Goal: Information Seeking & Learning: Learn about a topic

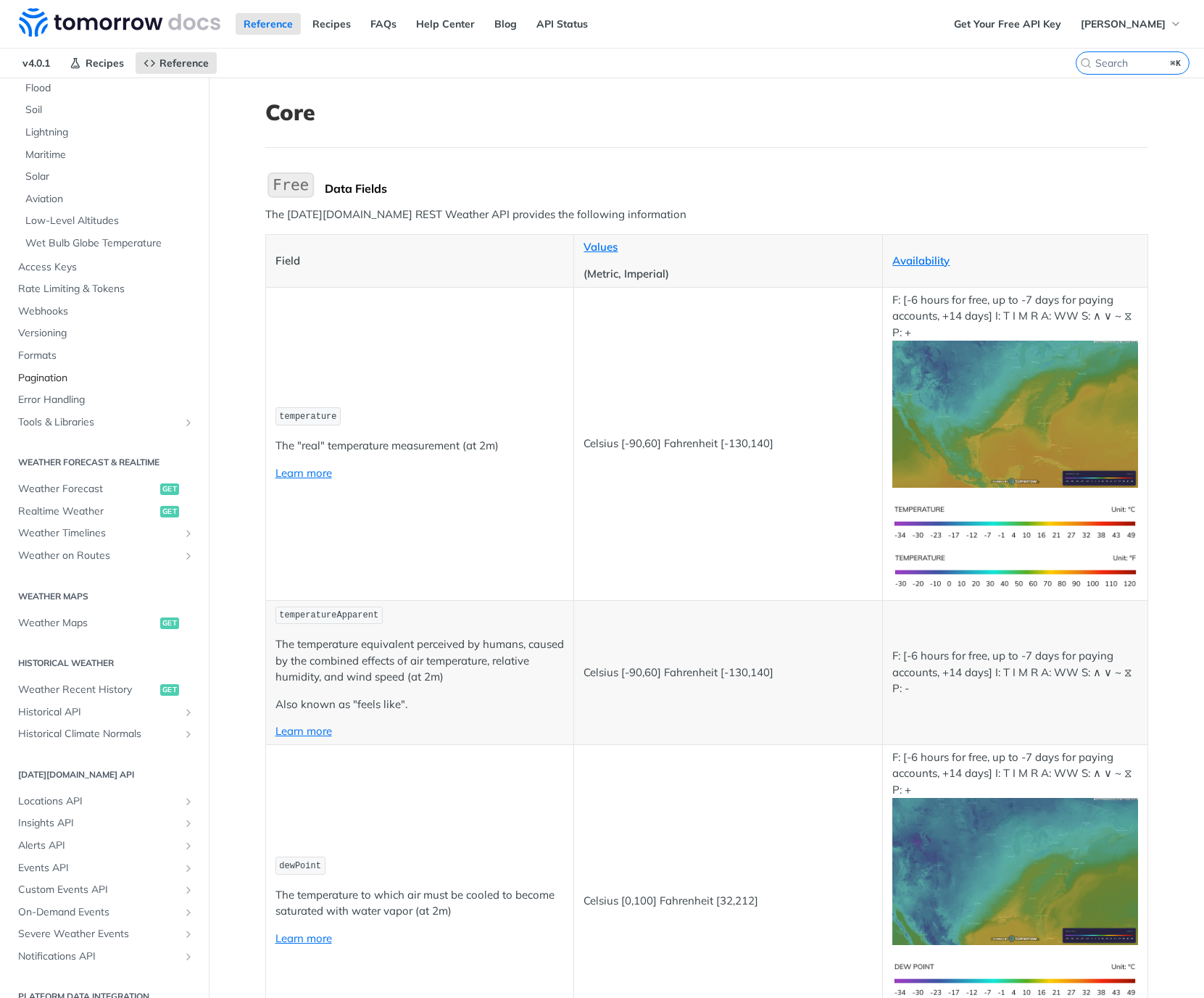
scroll to position [302, 0]
click at [54, 883] on span "Custom Events API" at bounding box center [98, 890] width 161 height 14
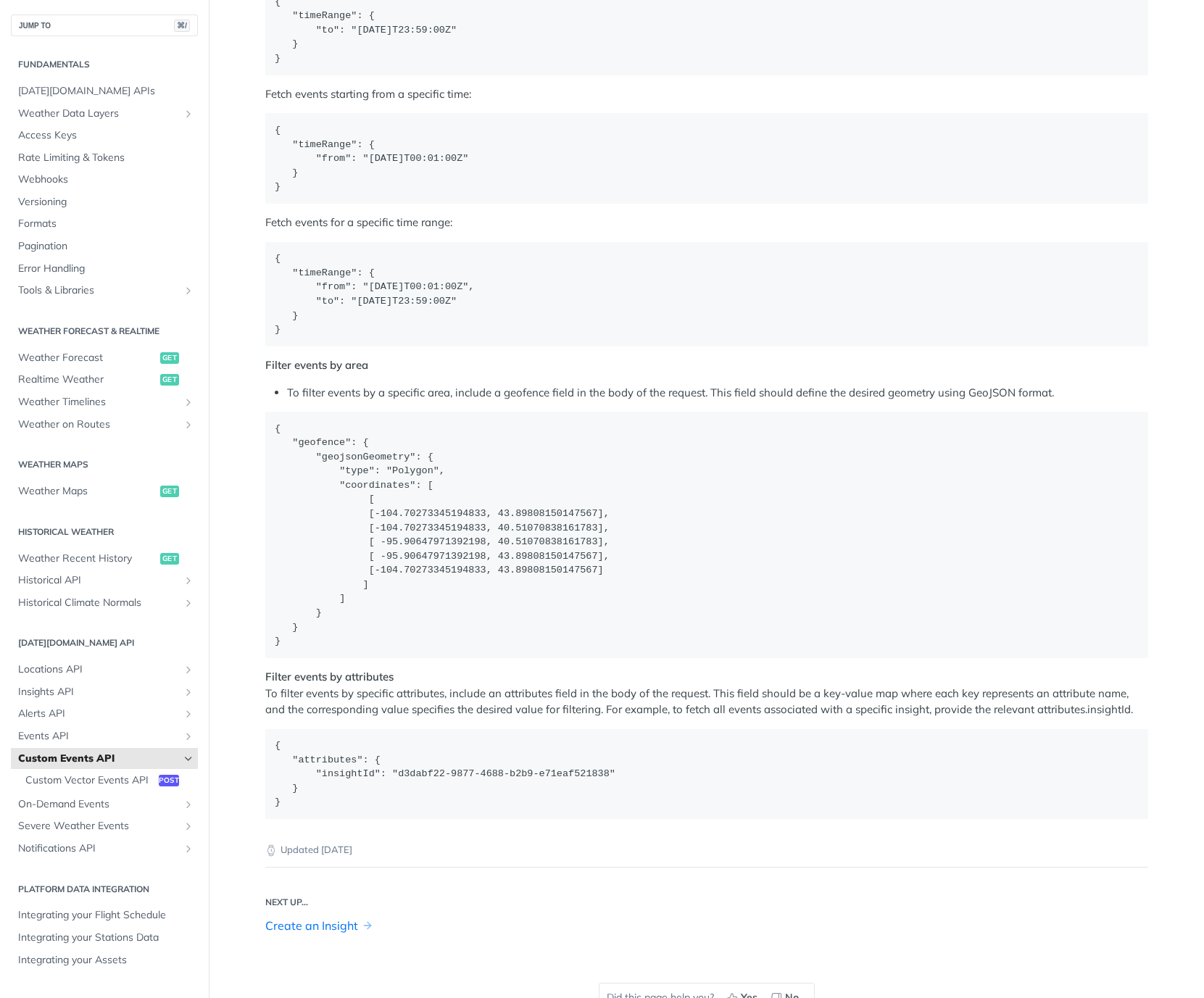
scroll to position [1756, 0]
click at [93, 110] on span "Weather Data Layers" at bounding box center [98, 113] width 161 height 14
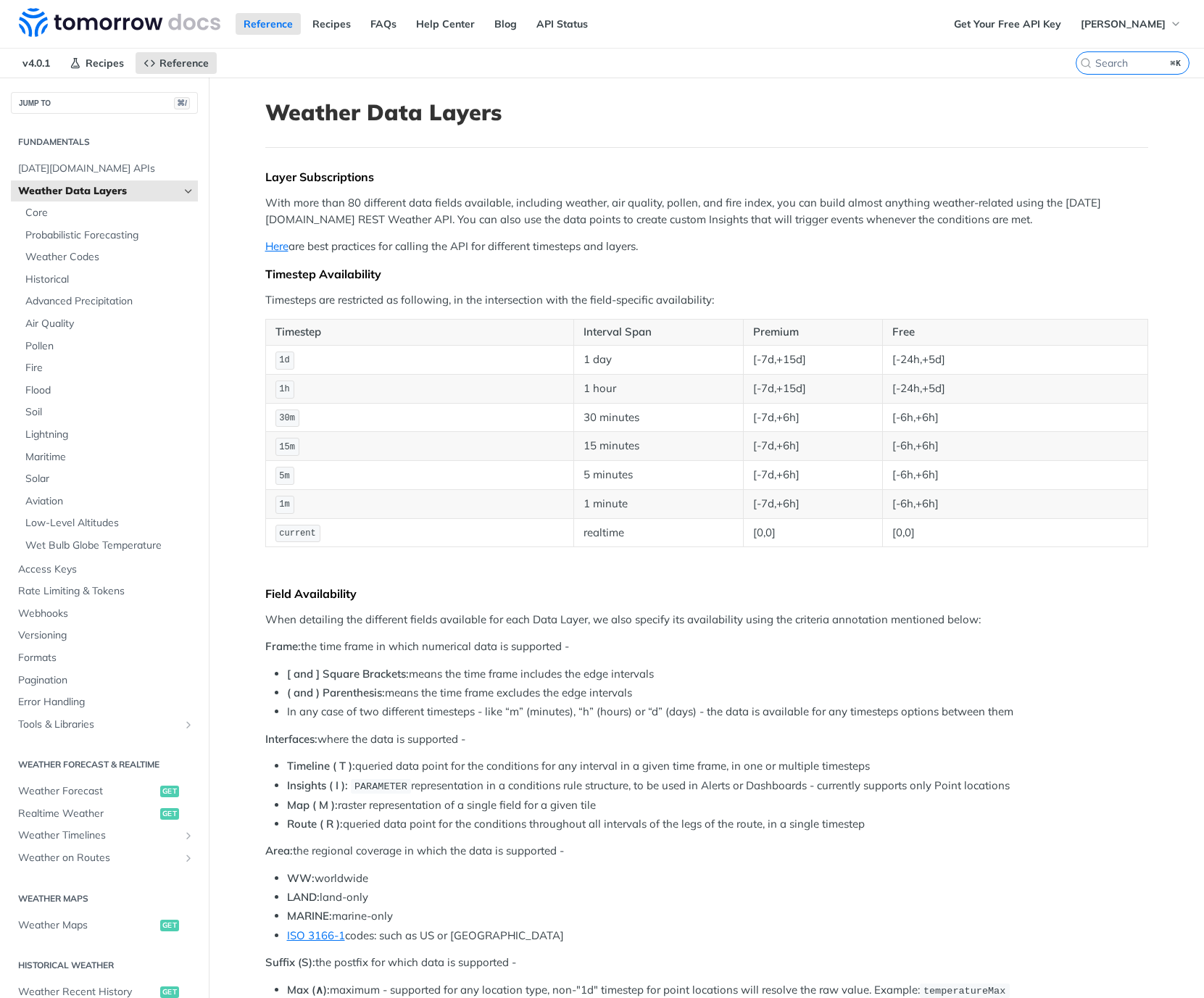
click at [141, 194] on span "Weather Data Layers" at bounding box center [98, 190] width 161 height 14
click at [191, 189] on icon "Hide subpages for Weather Data Layers" at bounding box center [189, 191] width 12 height 12
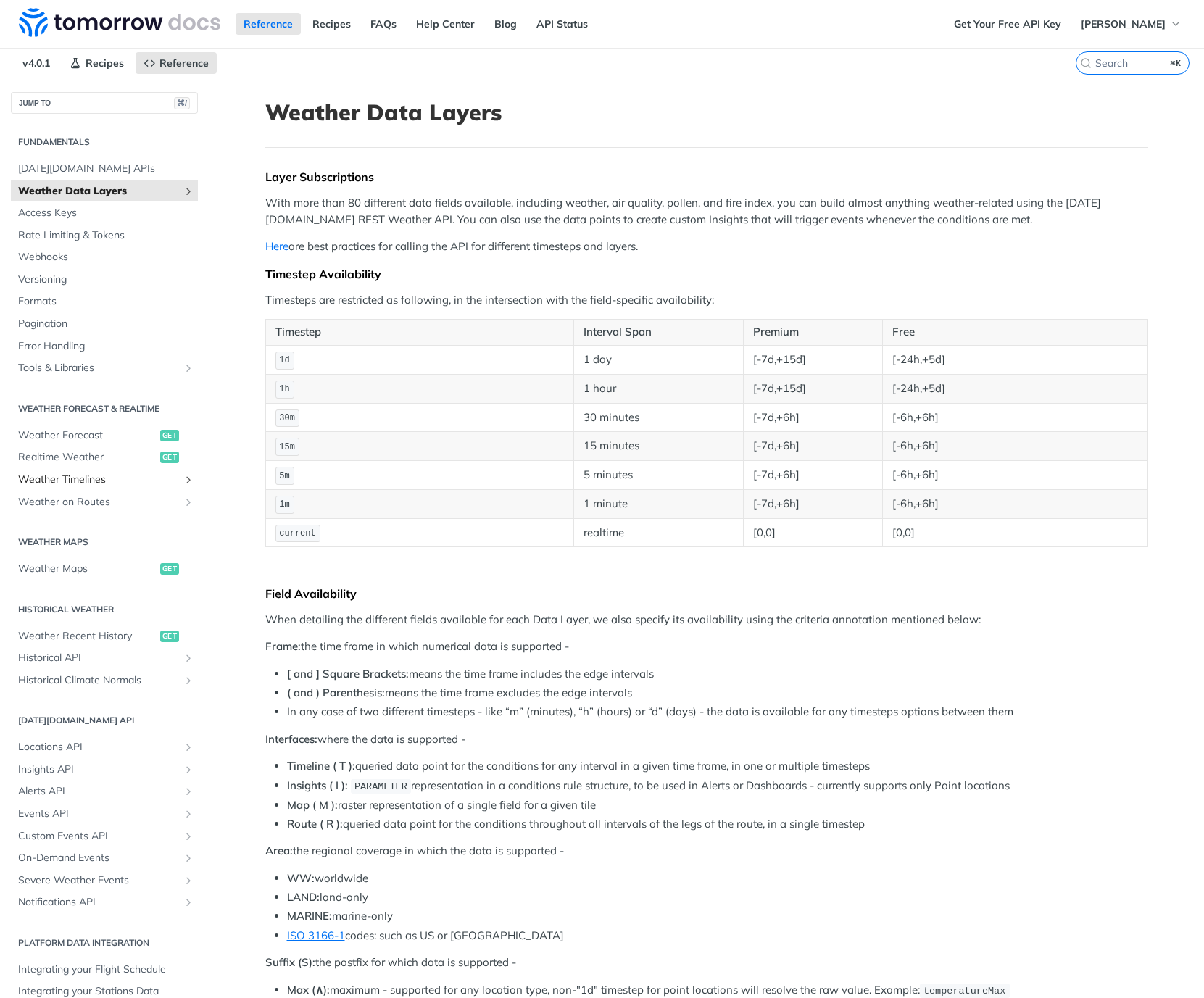
click at [124, 473] on span "Weather Timelines" at bounding box center [98, 480] width 161 height 14
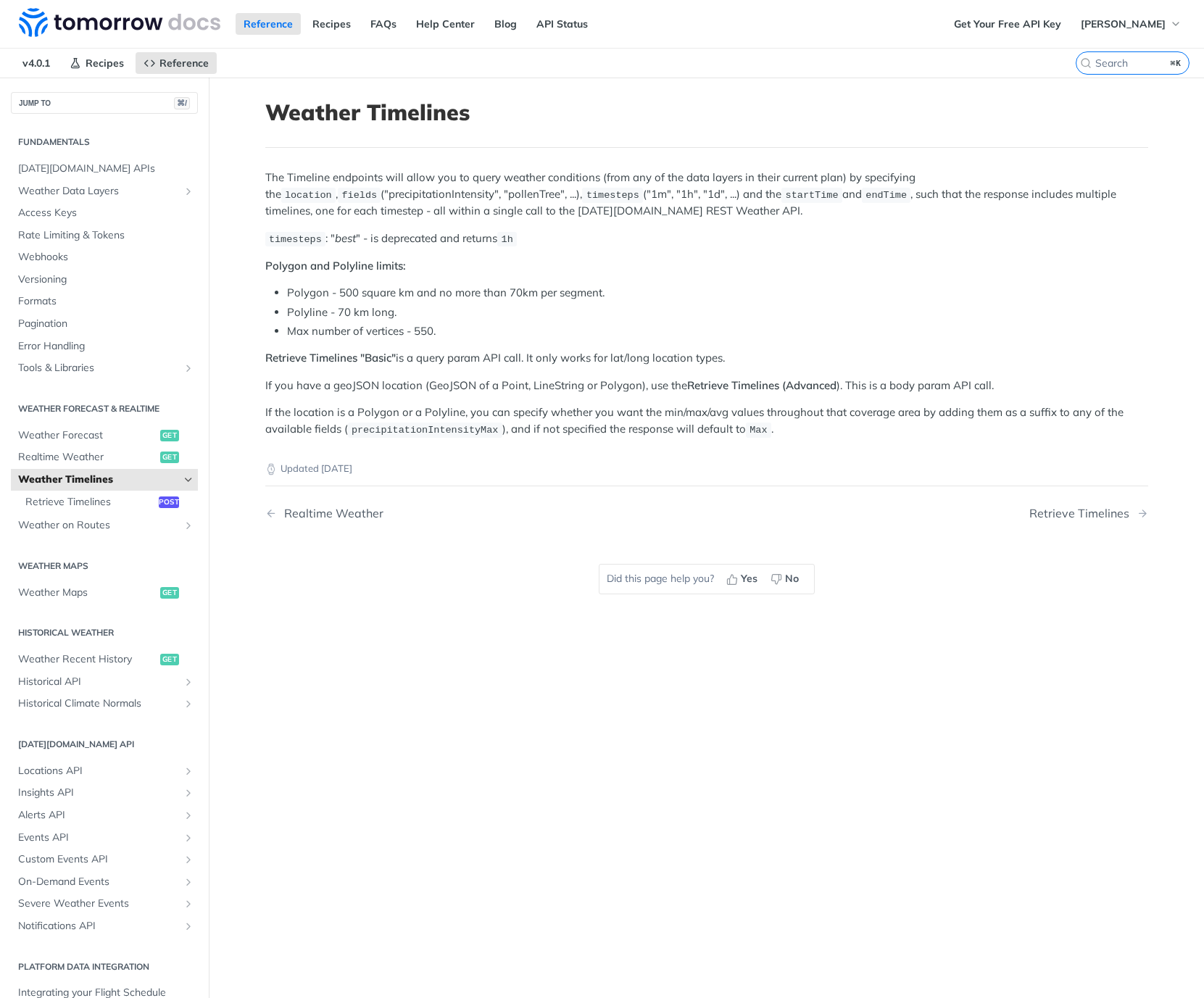
click at [124, 473] on span "Weather Timelines" at bounding box center [98, 480] width 161 height 14
click at [192, 474] on icon "Hide subpages for Weather Timelines" at bounding box center [189, 480] width 12 height 12
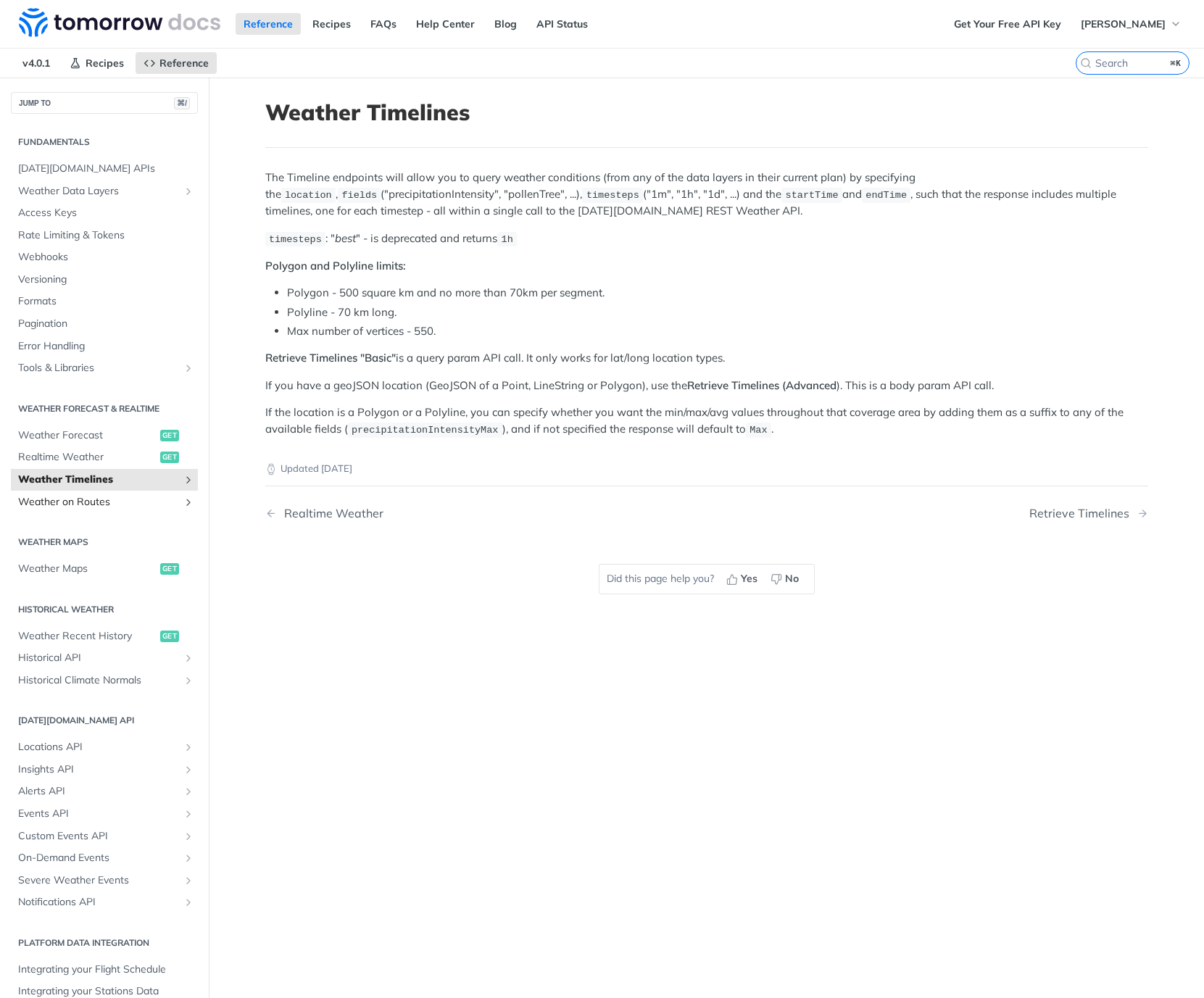
click at [190, 496] on icon "Show subpages for Weather on Routes" at bounding box center [189, 502] width 12 height 12
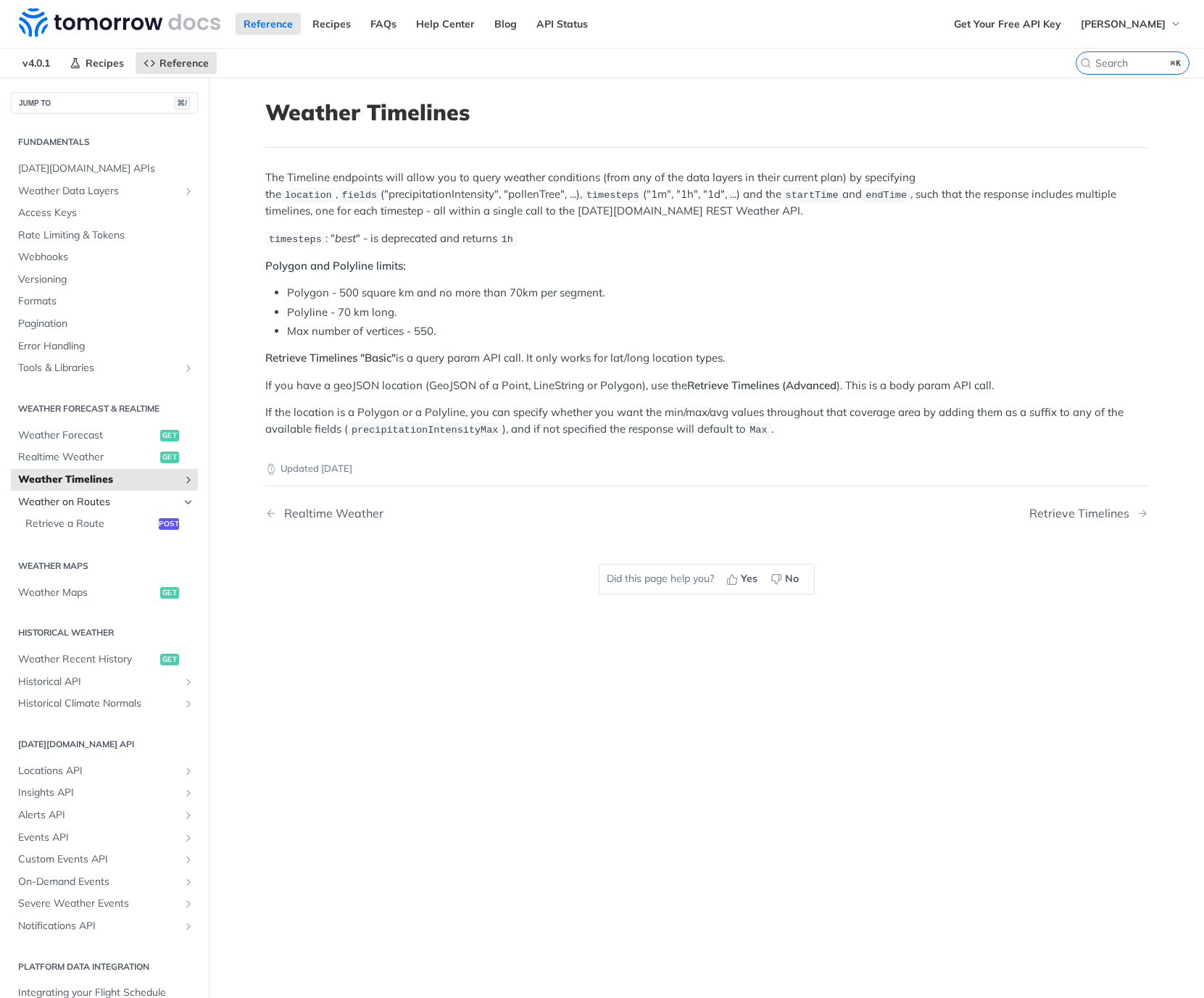
click at [190, 496] on icon "Hide subpages for Weather on Routes" at bounding box center [189, 502] width 12 height 12
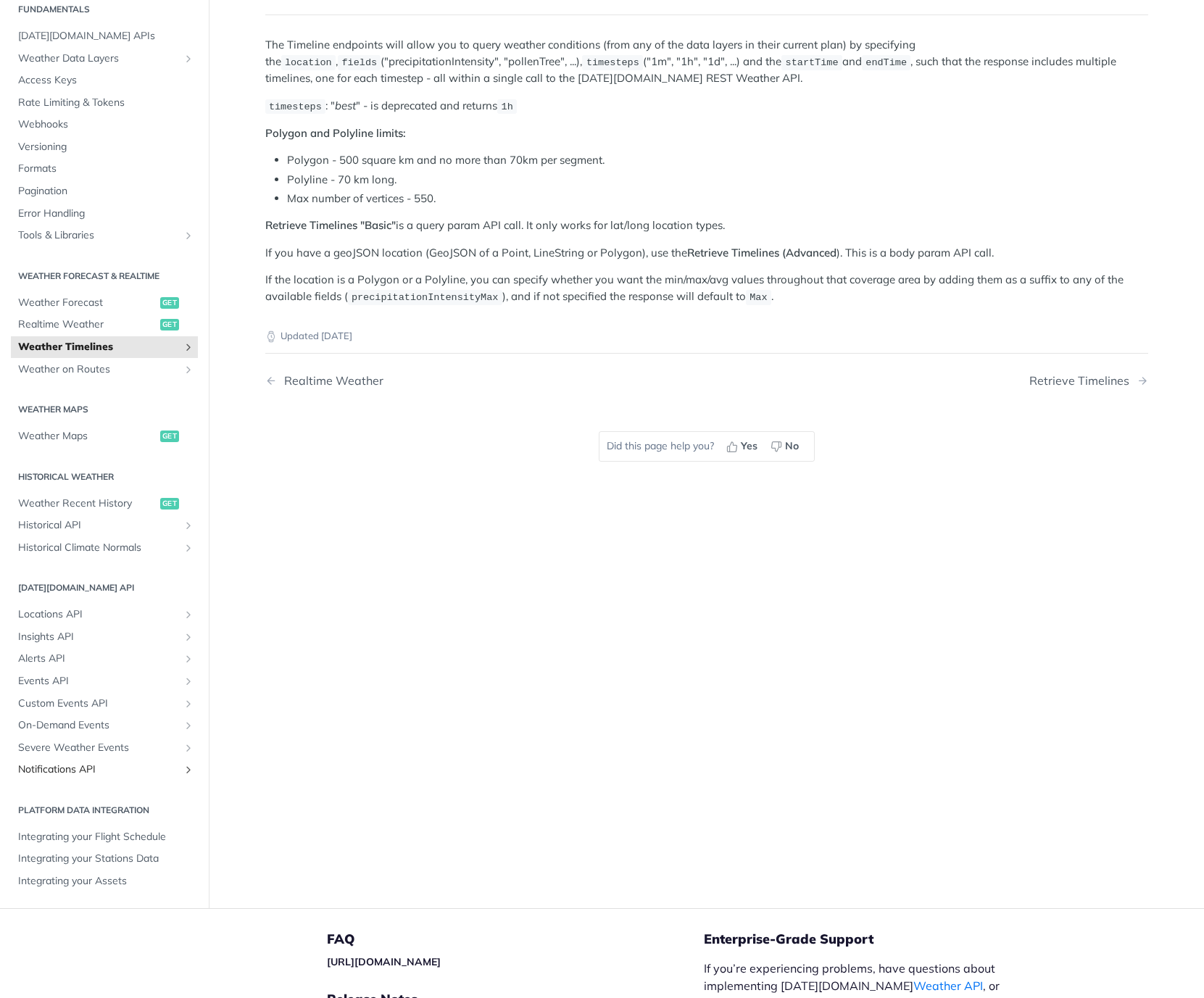
scroll to position [134, 0]
click at [62, 695] on span "Custom Events API" at bounding box center [98, 702] width 161 height 14
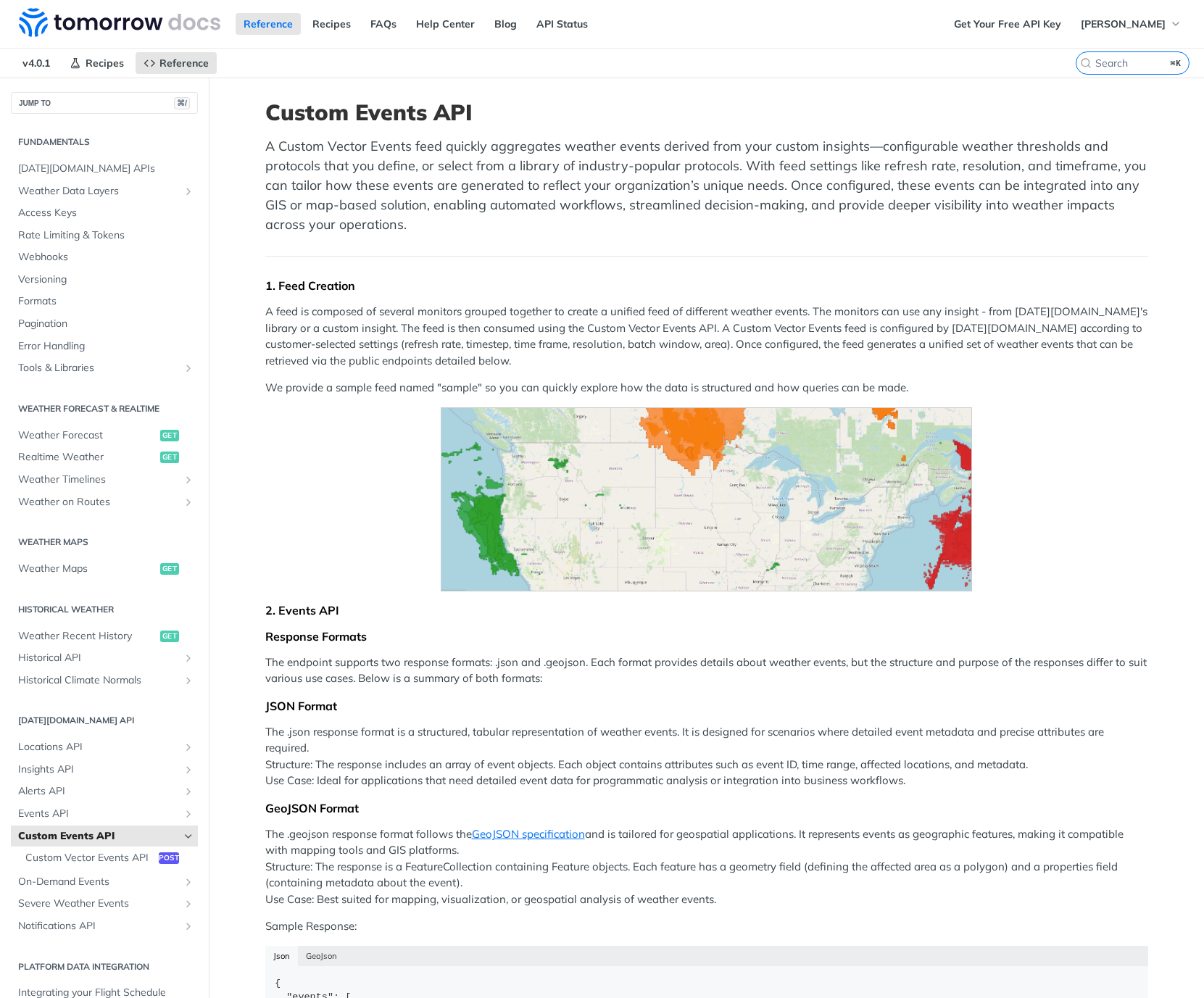
scroll to position [3, 0]
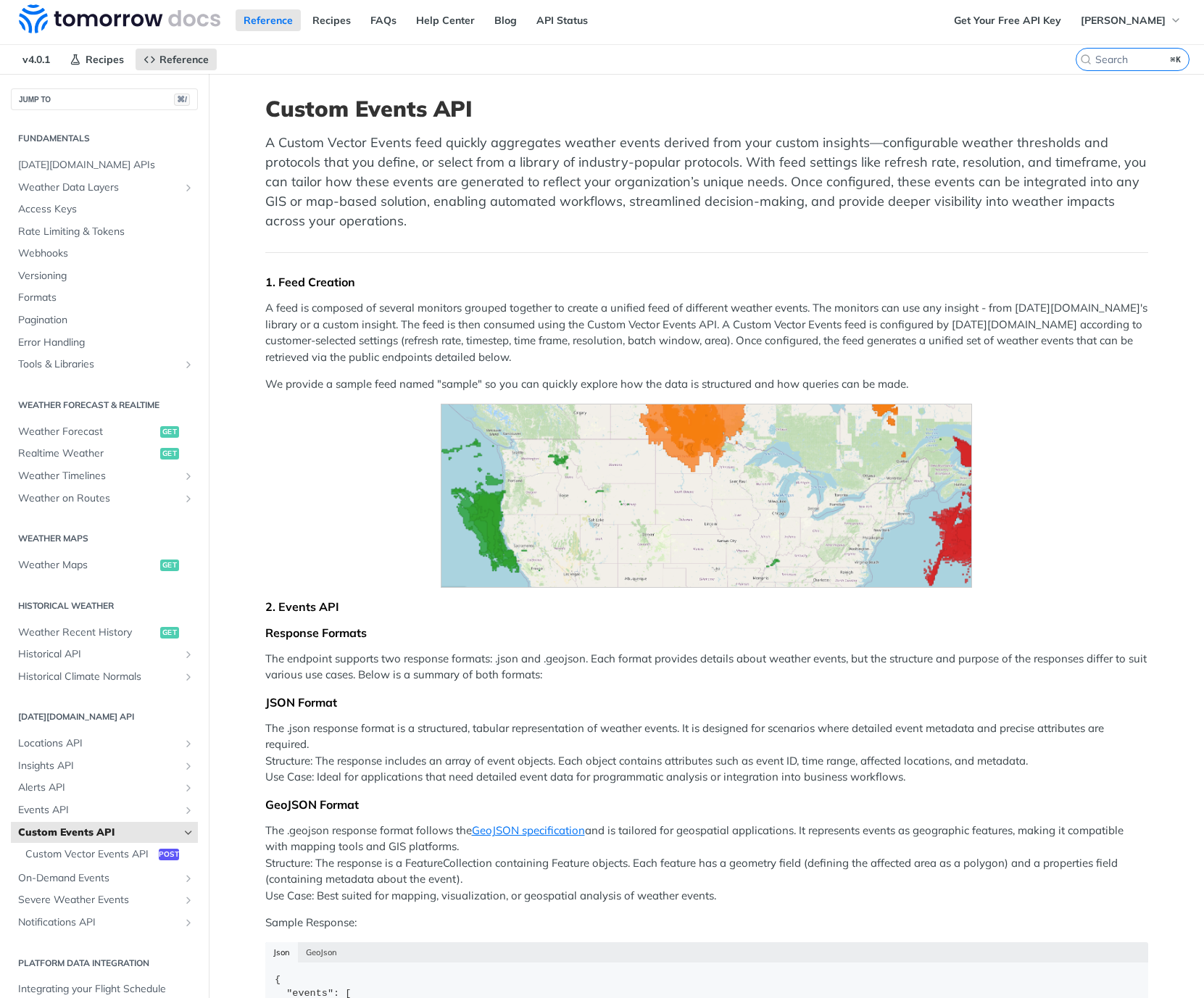
click at [412, 214] on p "A Custom Vector Events feed quickly aggregates weather events derived from your…" at bounding box center [707, 181] width 883 height 98
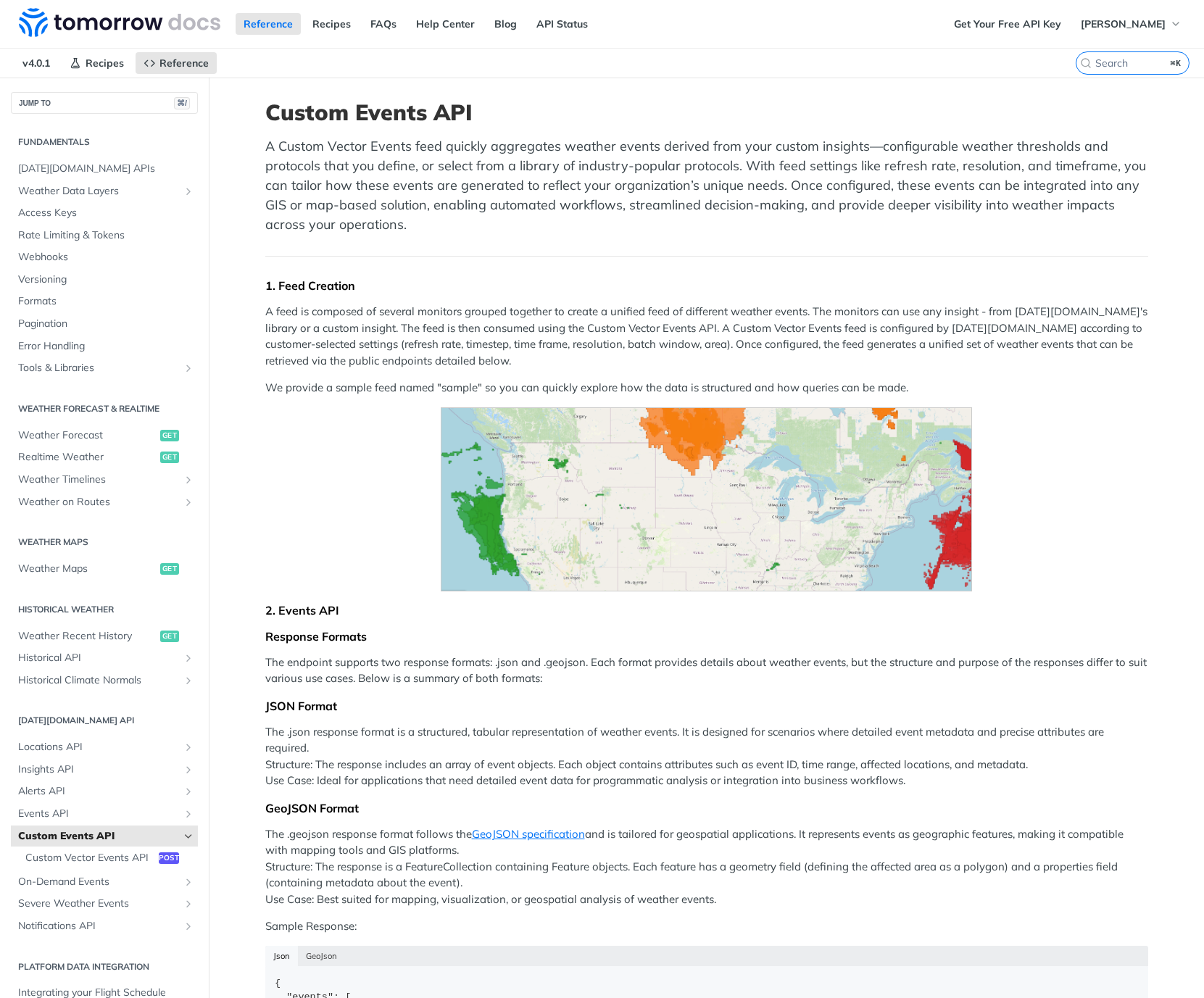
scroll to position [0, 0]
drag, startPoint x: 277, startPoint y: 312, endPoint x: 488, endPoint y: 317, distance: 211.1
click at [411, 318] on p "A feed is composed of several monitors grouped together to create a unified fee…" at bounding box center [707, 335] width 883 height 65
click at [492, 318] on p "A feed is composed of several monitors grouped together to create a unified fee…" at bounding box center [707, 335] width 883 height 65
click at [89, 184] on span "Weather Data Layers" at bounding box center [98, 190] width 161 height 14
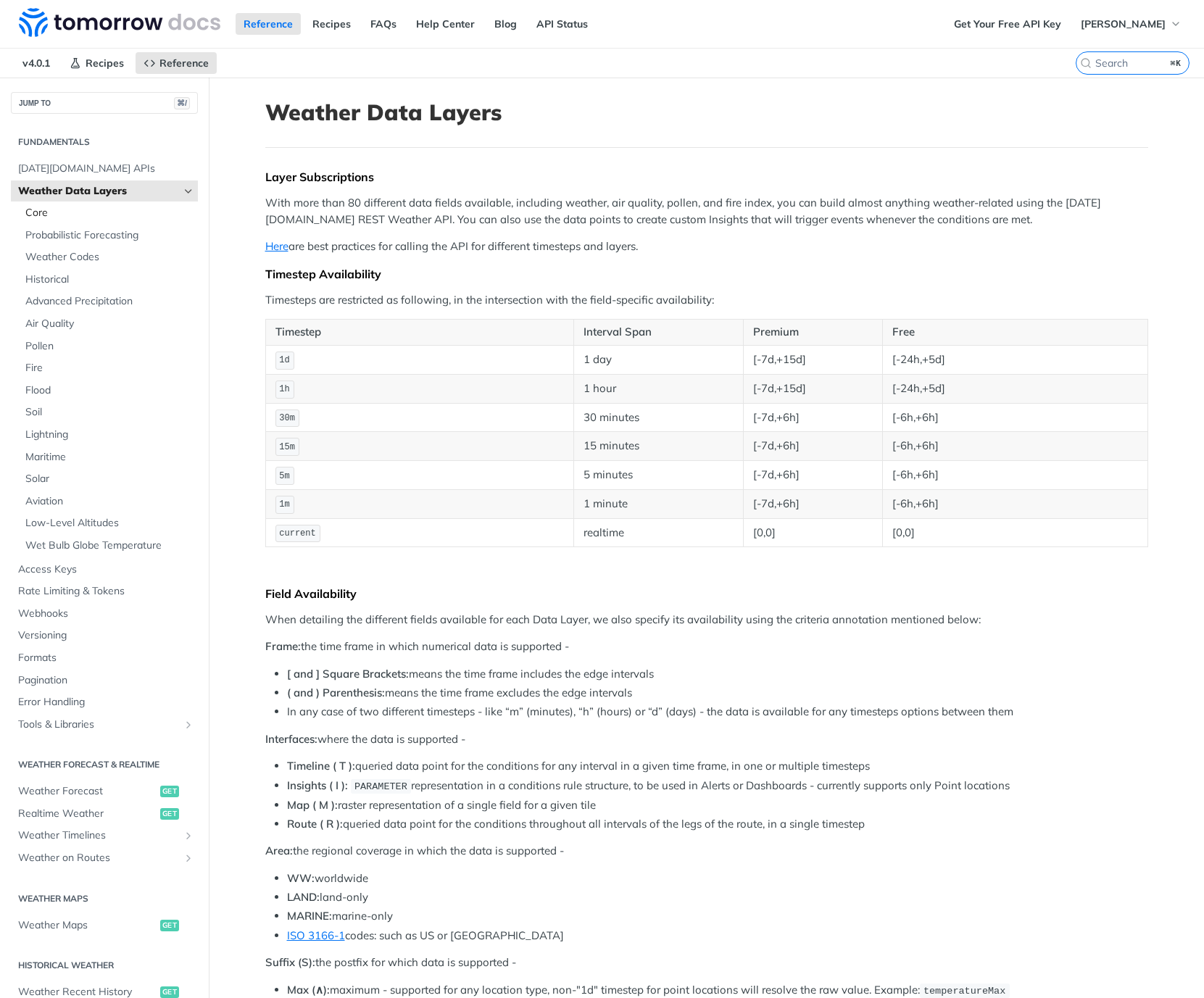
click at [47, 207] on span "Core" at bounding box center [110, 212] width 169 height 14
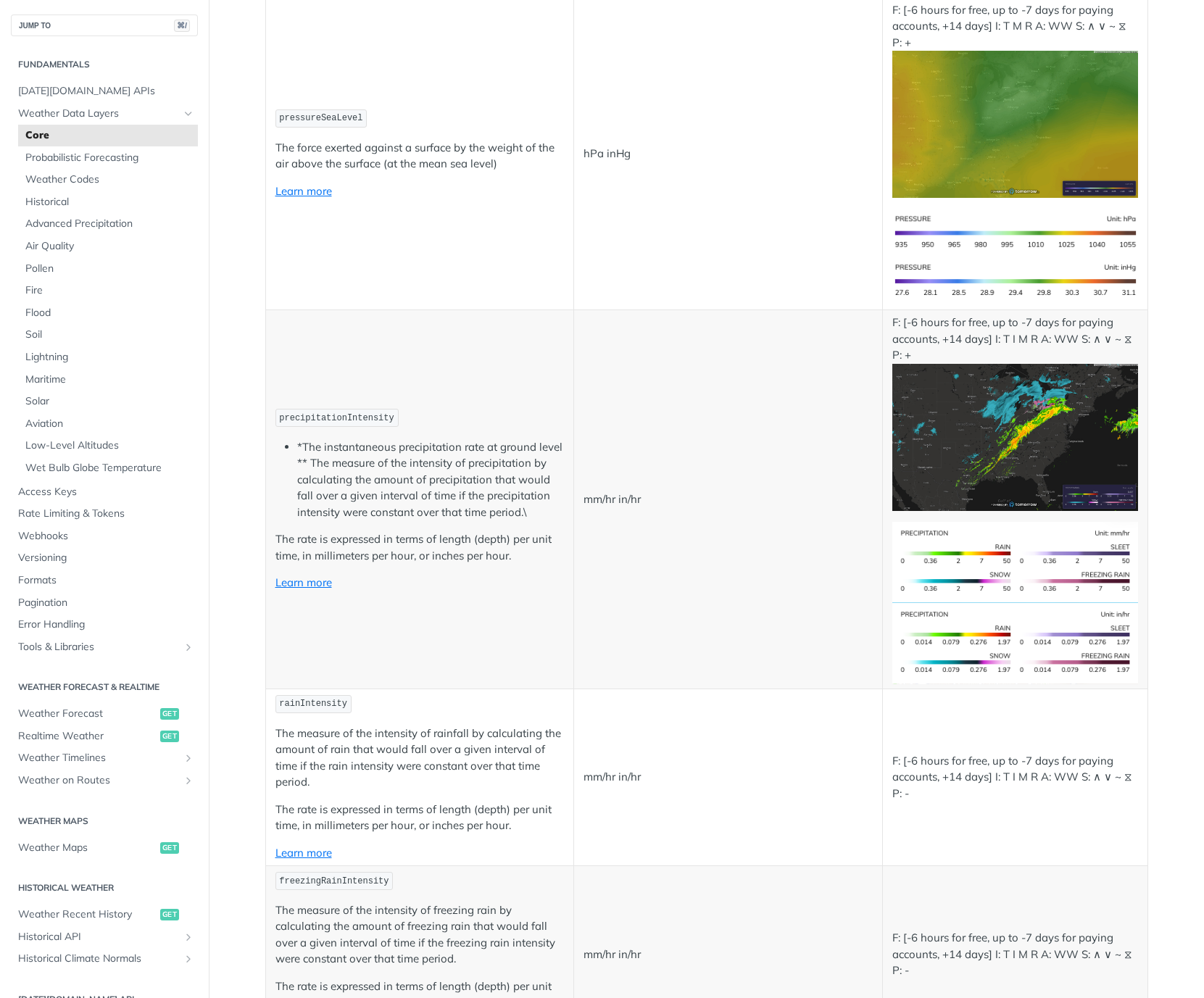
scroll to position [2311, 0]
click at [115, 223] on span "Advanced Precipitation" at bounding box center [110, 223] width 169 height 14
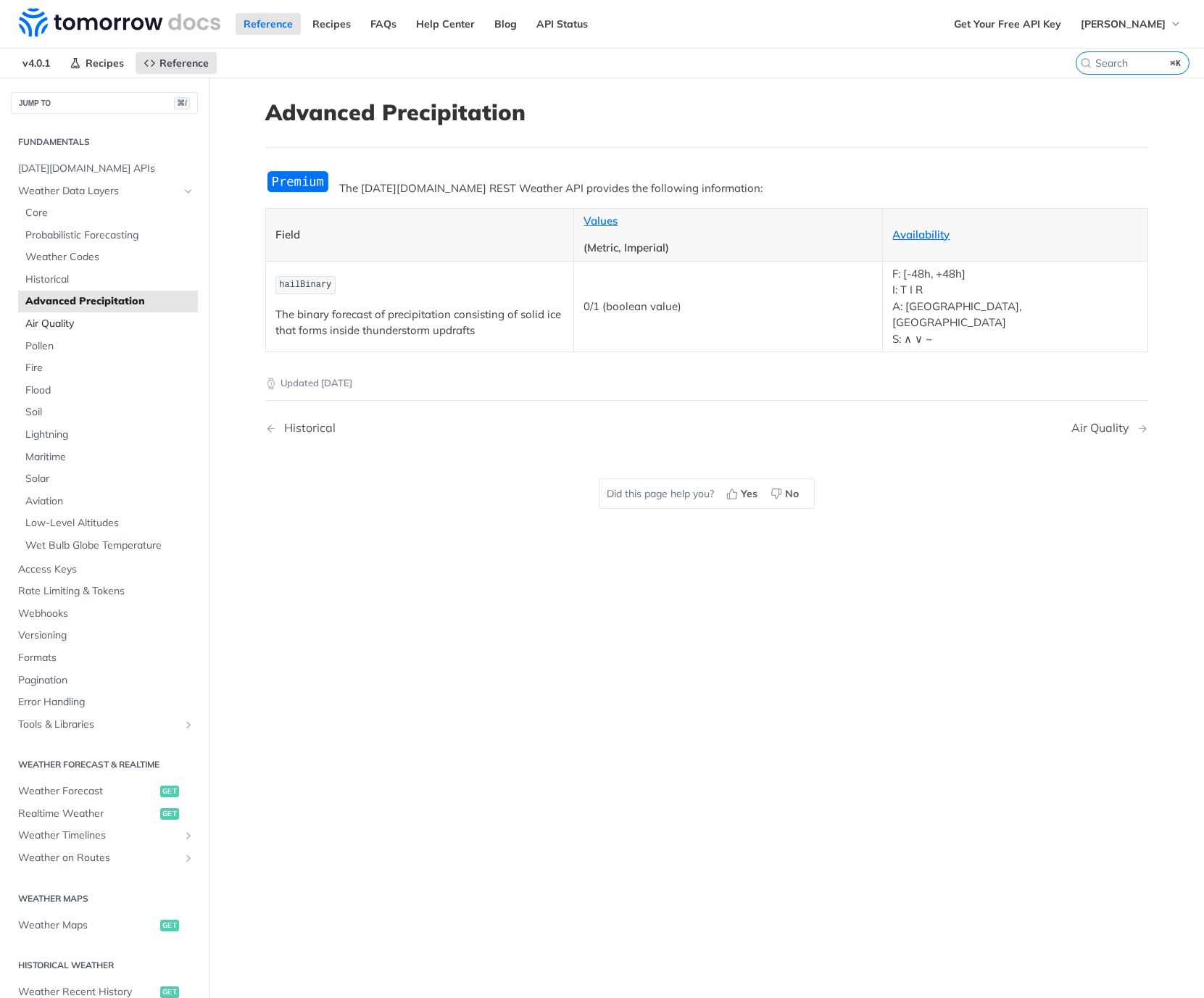
click at [60, 317] on span "Air Quality" at bounding box center [110, 324] width 169 height 14
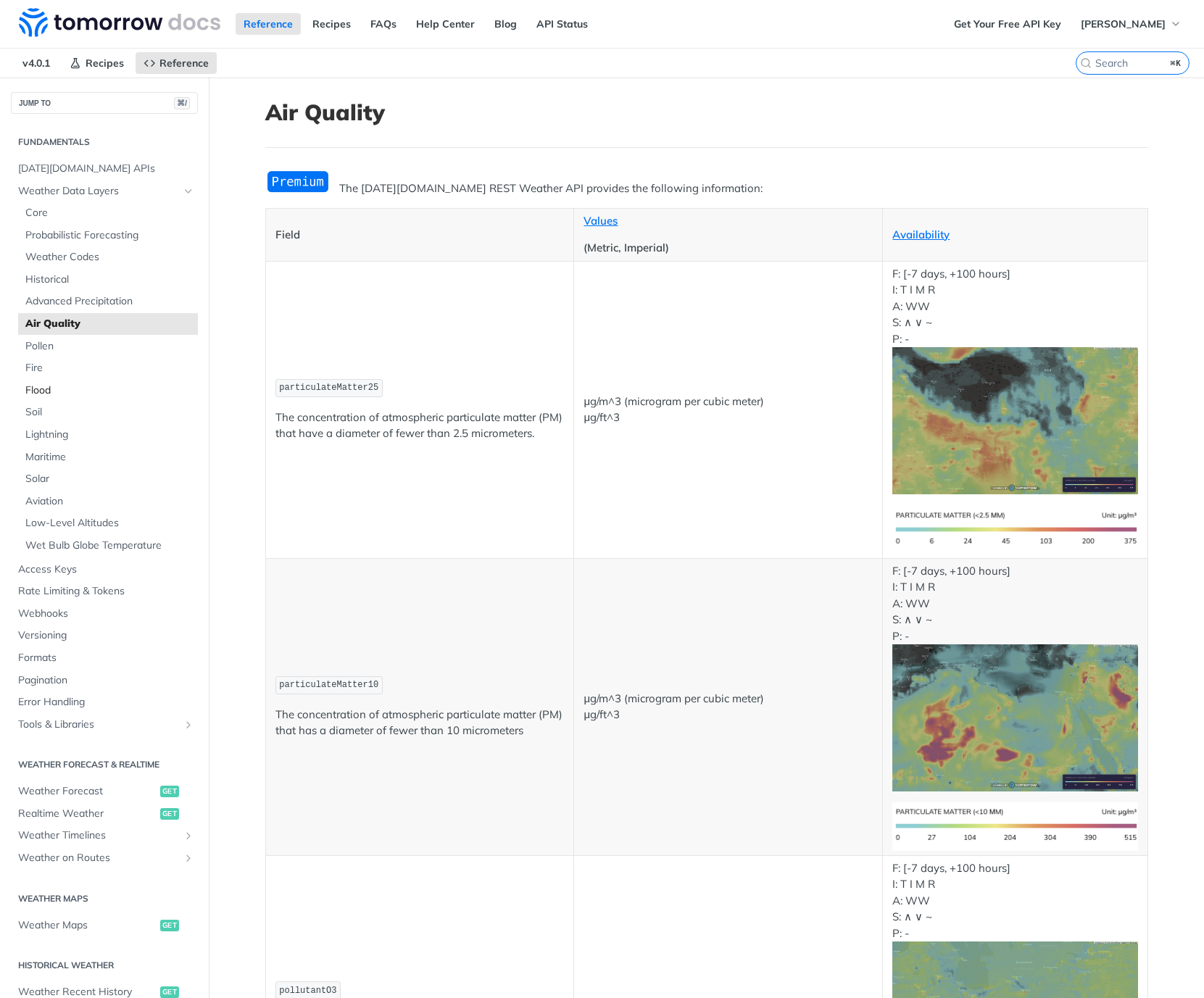
click at [73, 387] on span "Flood" at bounding box center [110, 390] width 169 height 14
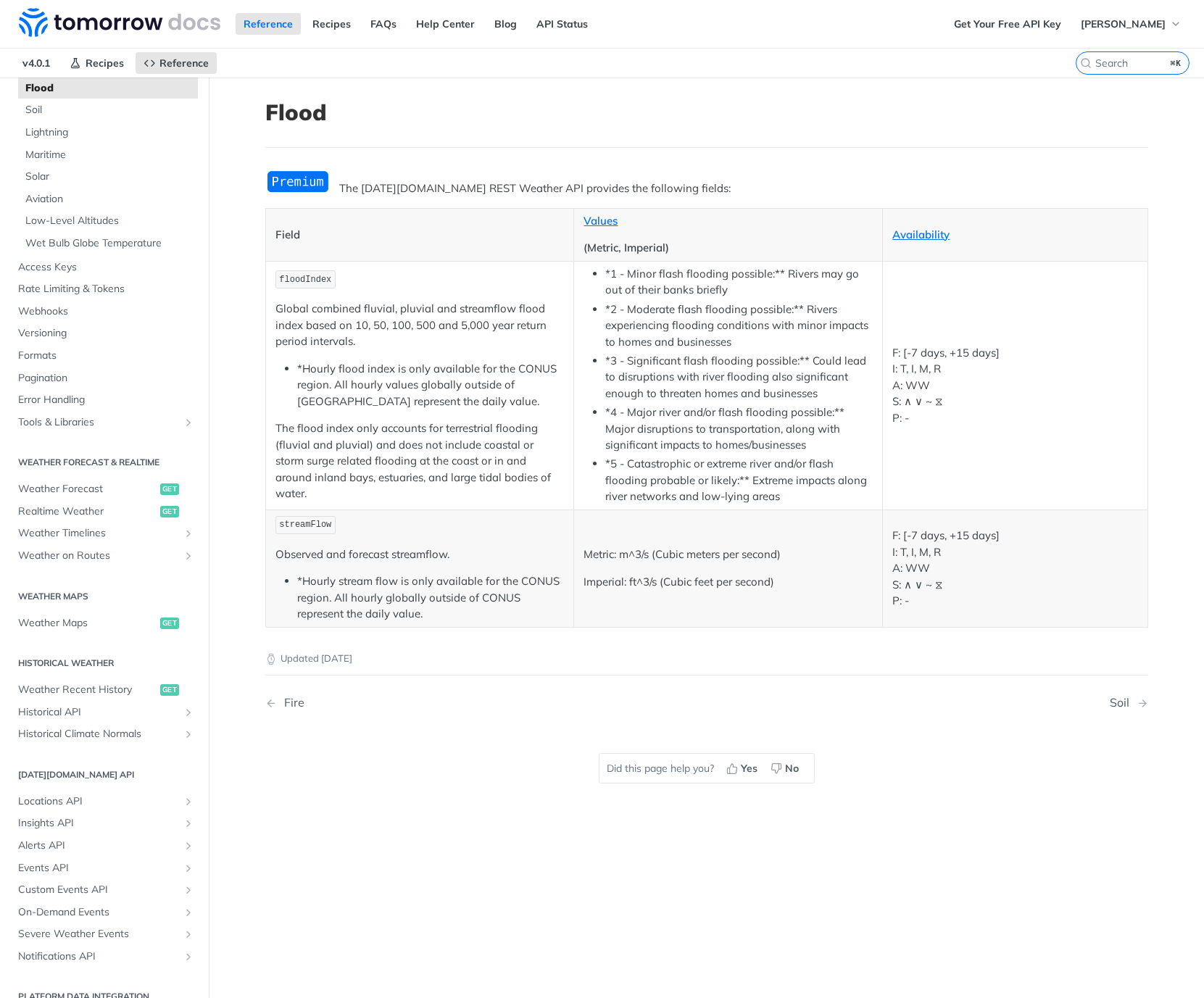
scroll to position [302, 0]
click at [84, 928] on span "Severe Weather Events" at bounding box center [98, 935] width 161 height 14
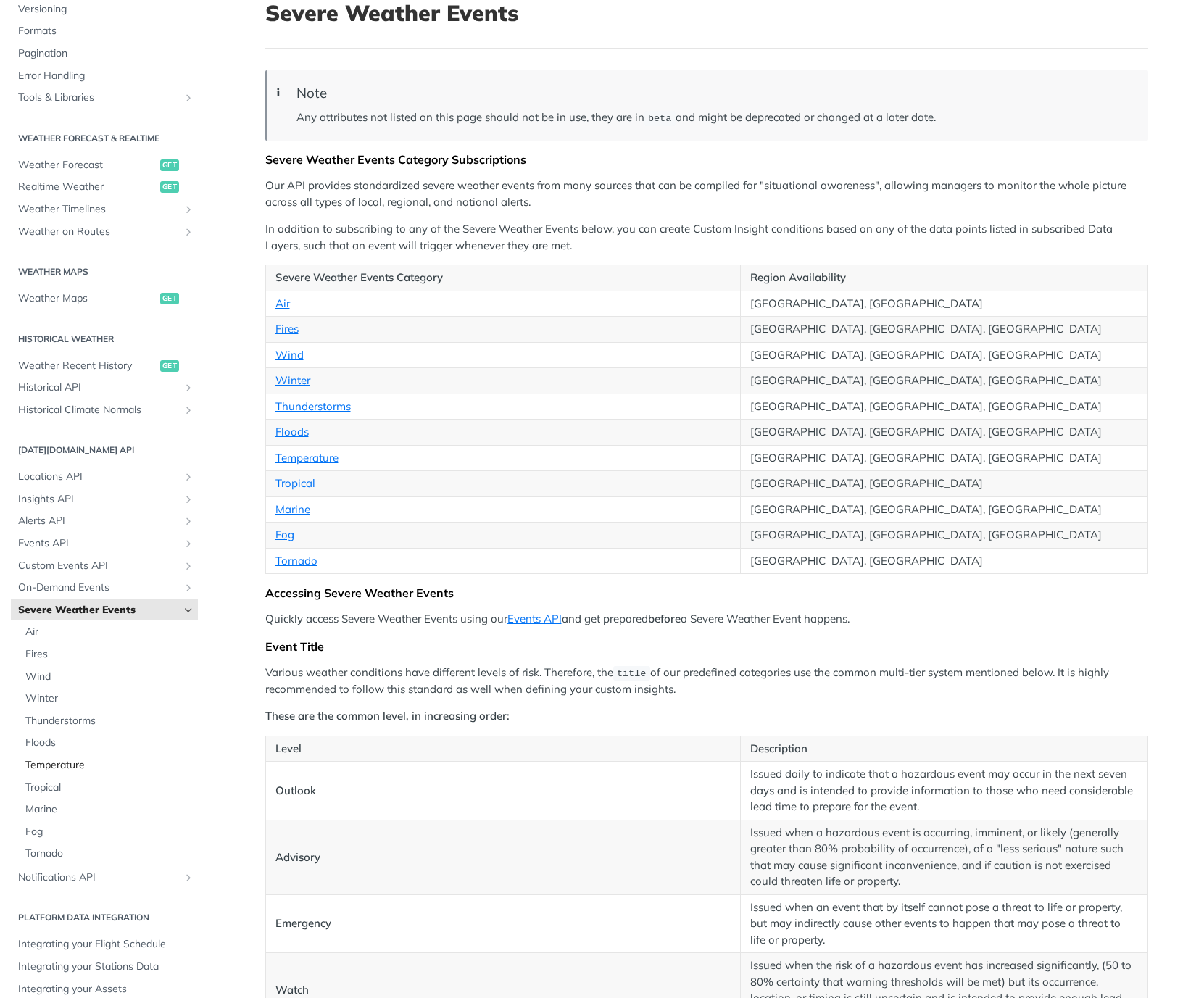
scroll to position [167, 0]
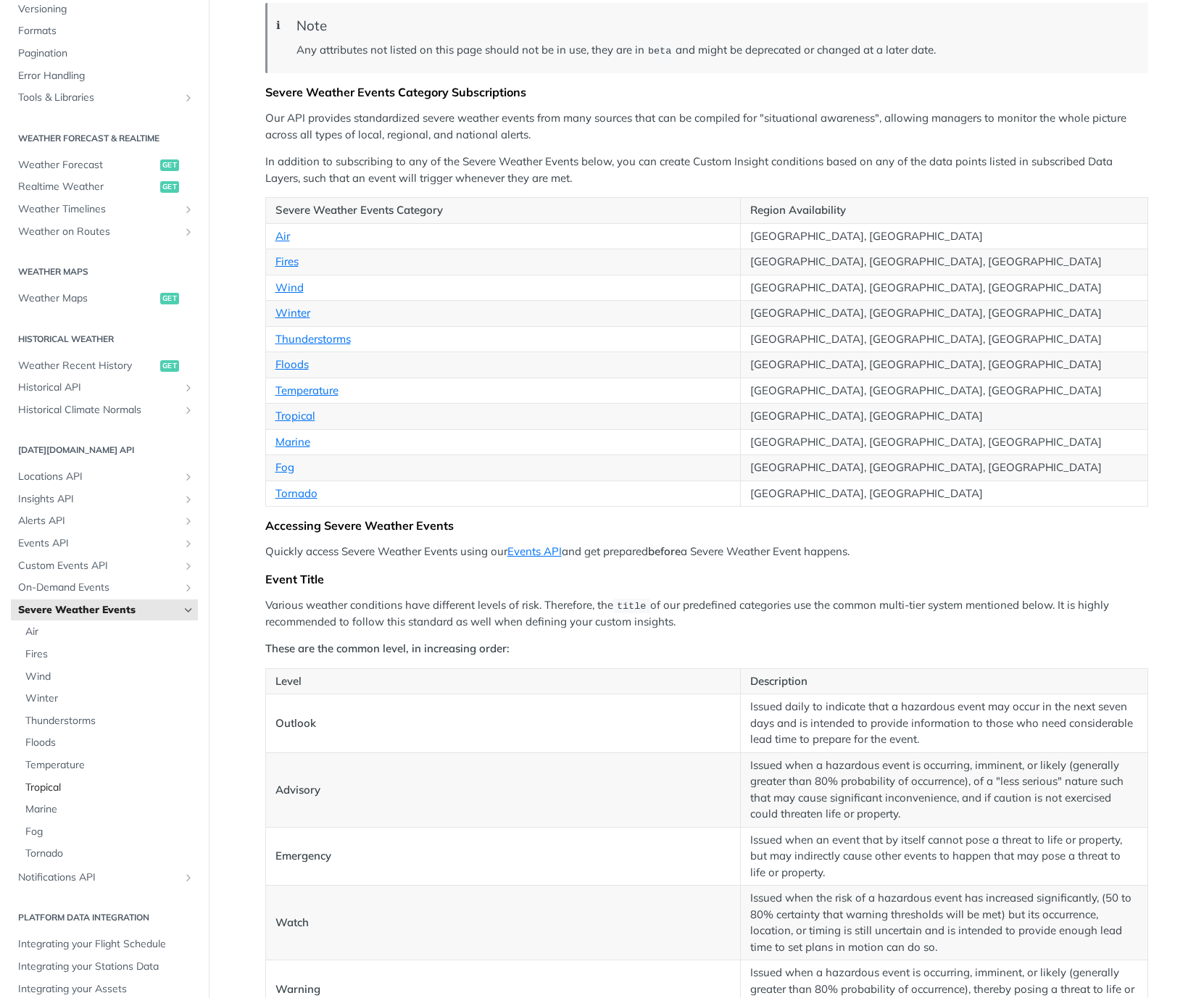
click at [72, 781] on span "Tropical" at bounding box center [110, 787] width 169 height 14
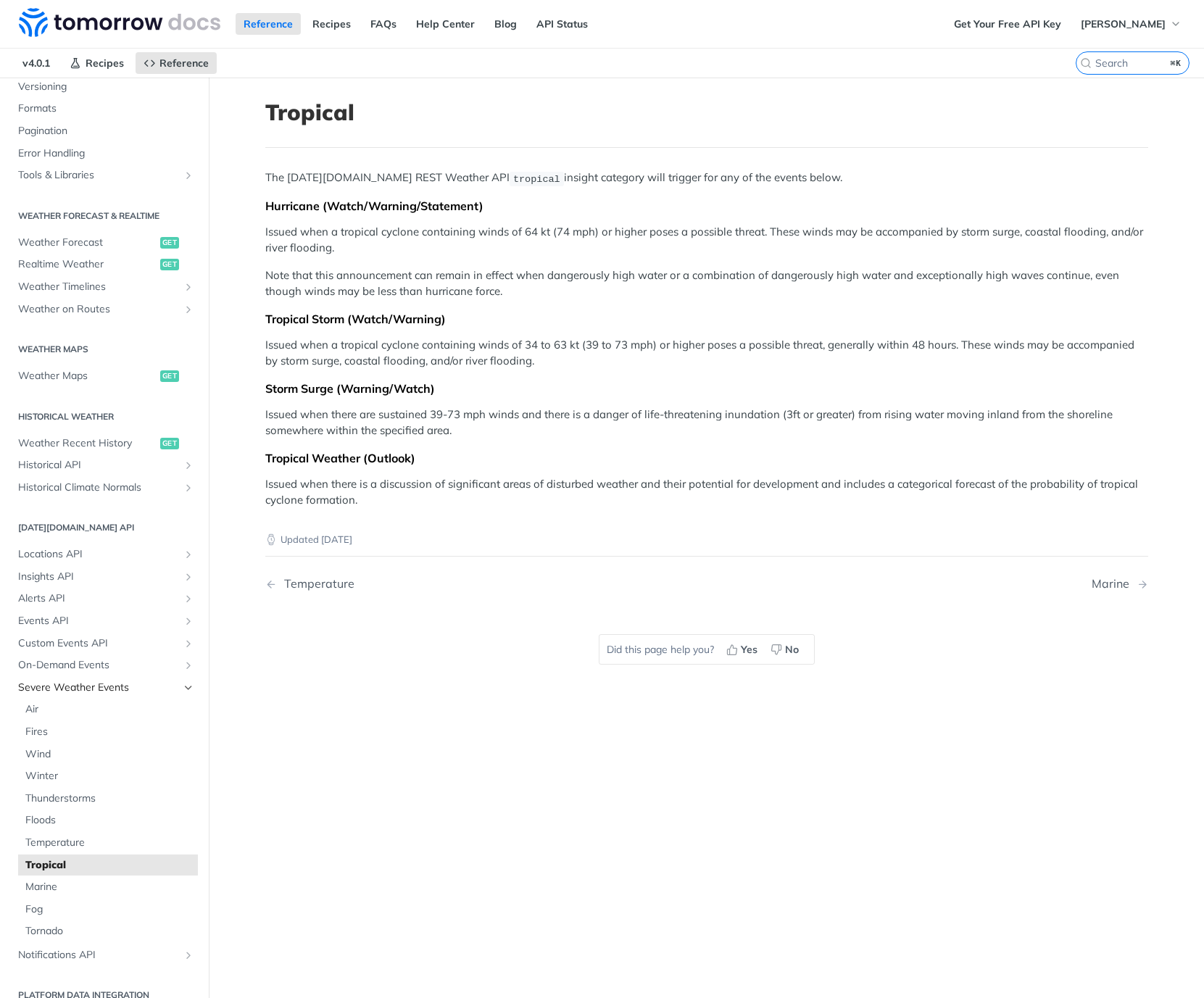
click at [83, 680] on span "Severe Weather Events" at bounding box center [98, 687] width 161 height 14
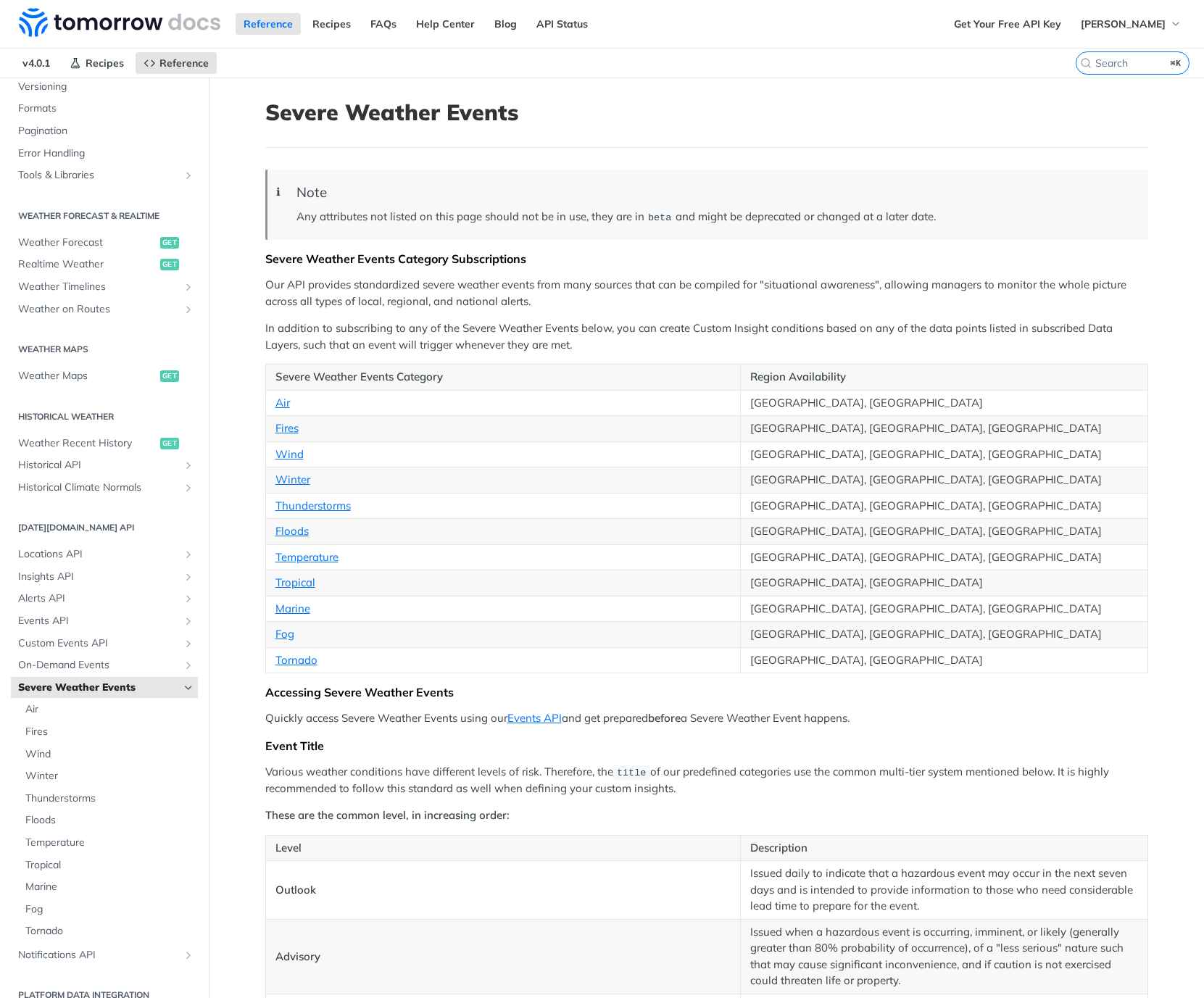
click at [694, 307] on p "Our API provides standardized severe weather events from many sources that can …" at bounding box center [707, 293] width 883 height 33
click at [694, 298] on p "Our API provides standardized severe weather events from many sources that can …" at bounding box center [707, 293] width 883 height 33
click at [94, 636] on span "Custom Events API" at bounding box center [98, 643] width 161 height 14
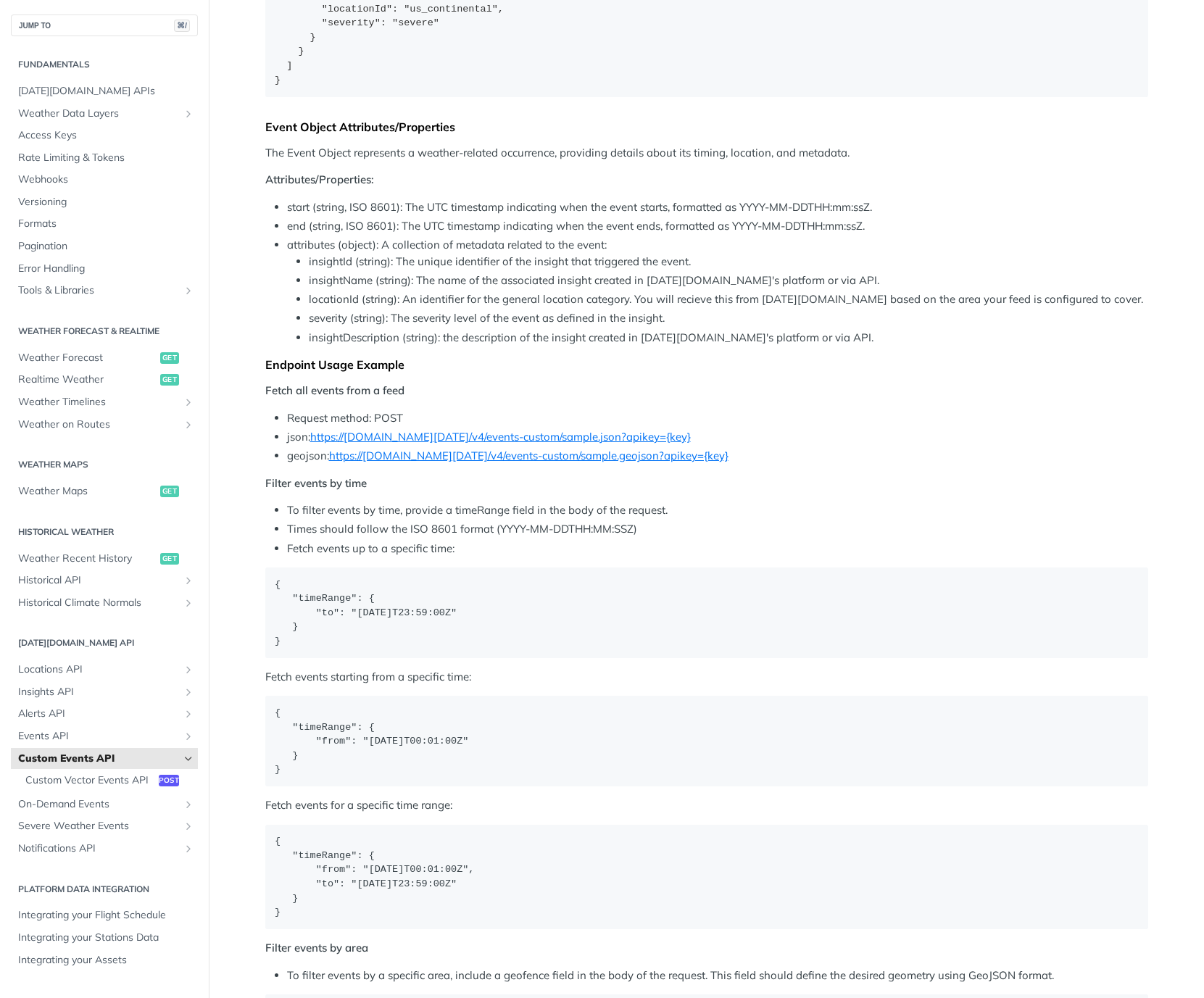
scroll to position [1352, 0]
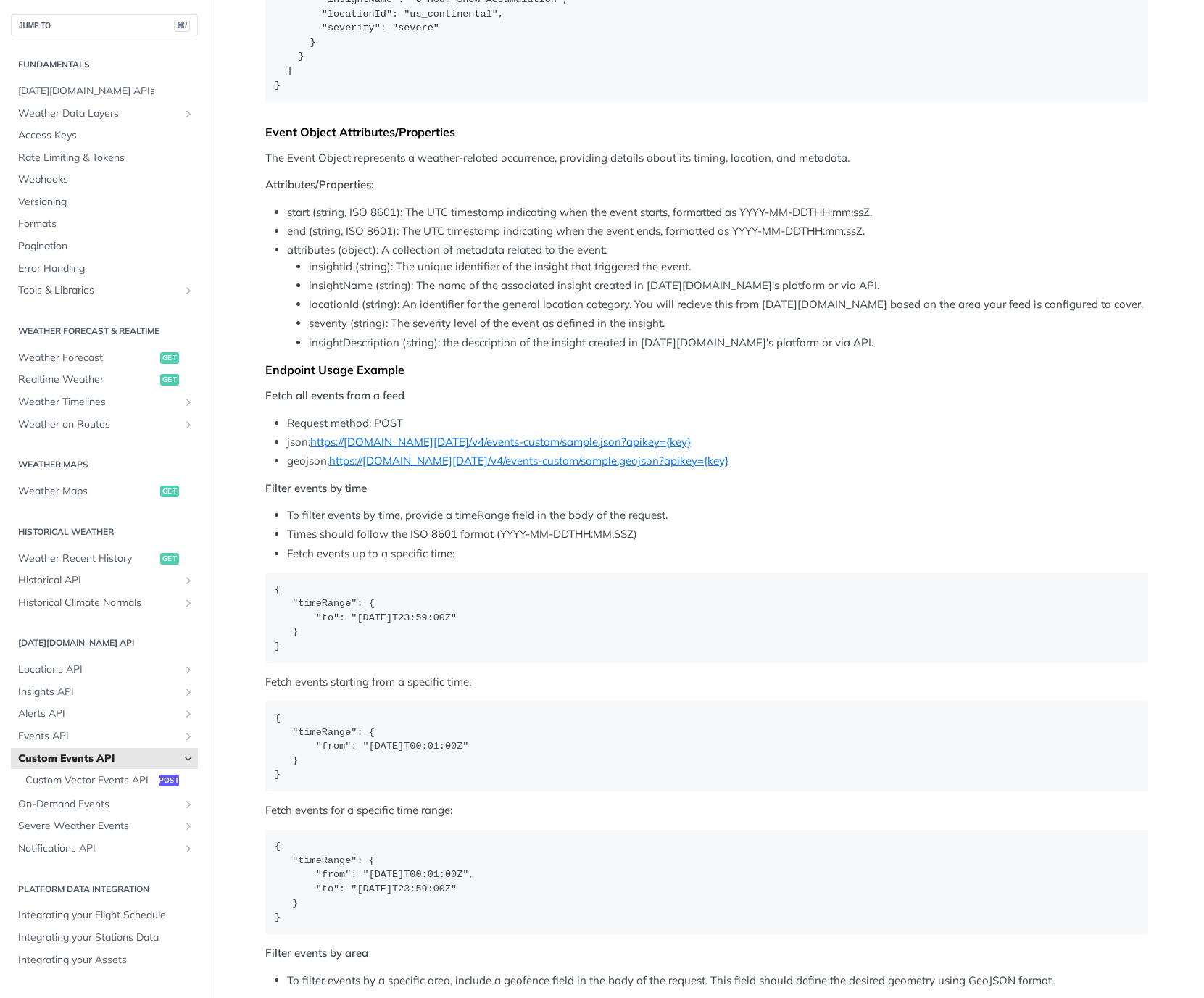
click at [1032, 242] on li "attributes (object): A collection of metadata related to the event: insightId (…" at bounding box center [718, 296] width 862 height 109
click at [1072, 177] on p "Attributes/Properties:" at bounding box center [707, 185] width 883 height 17
